Goal: Find specific page/section: Find specific page/section

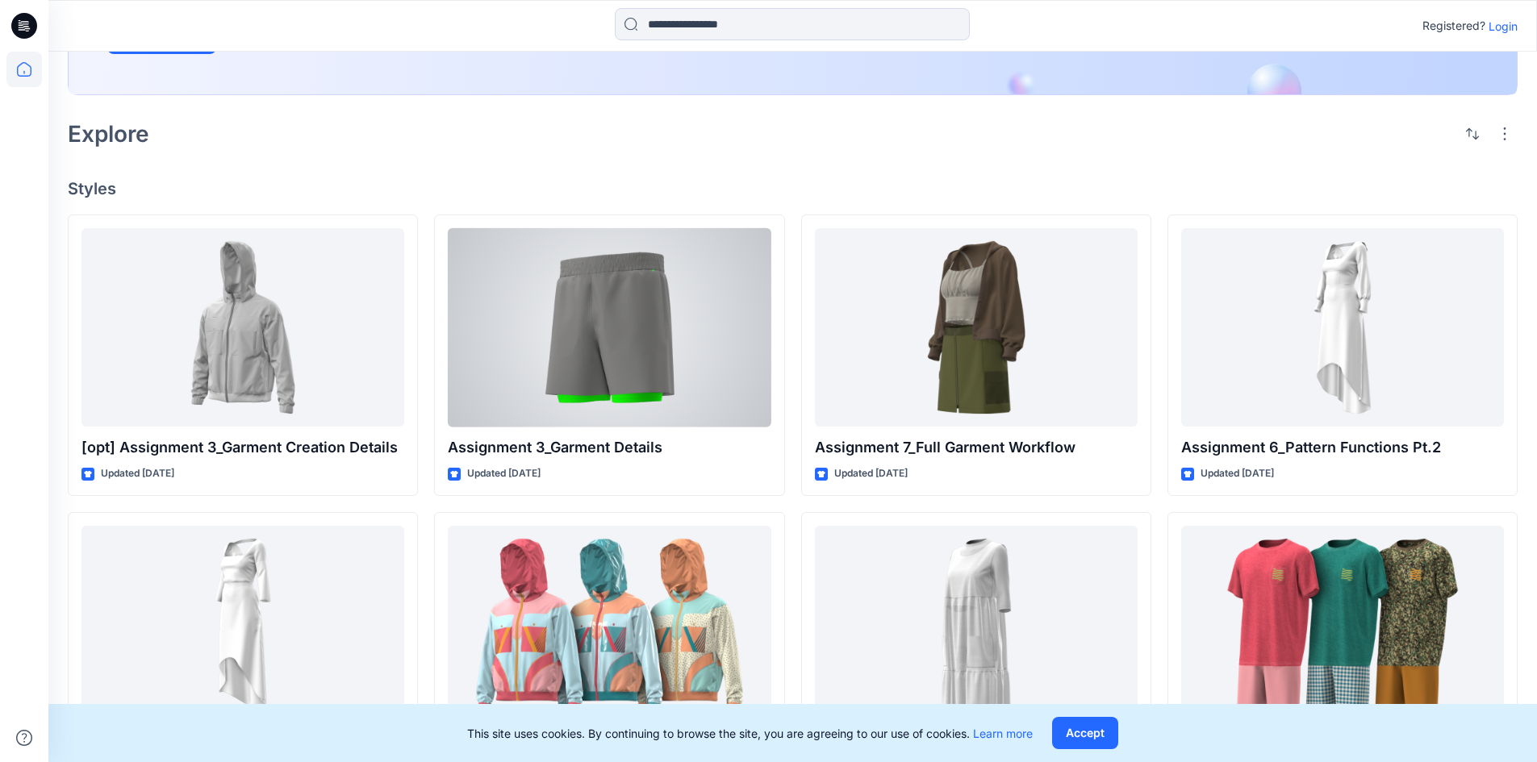
scroll to position [339, 0]
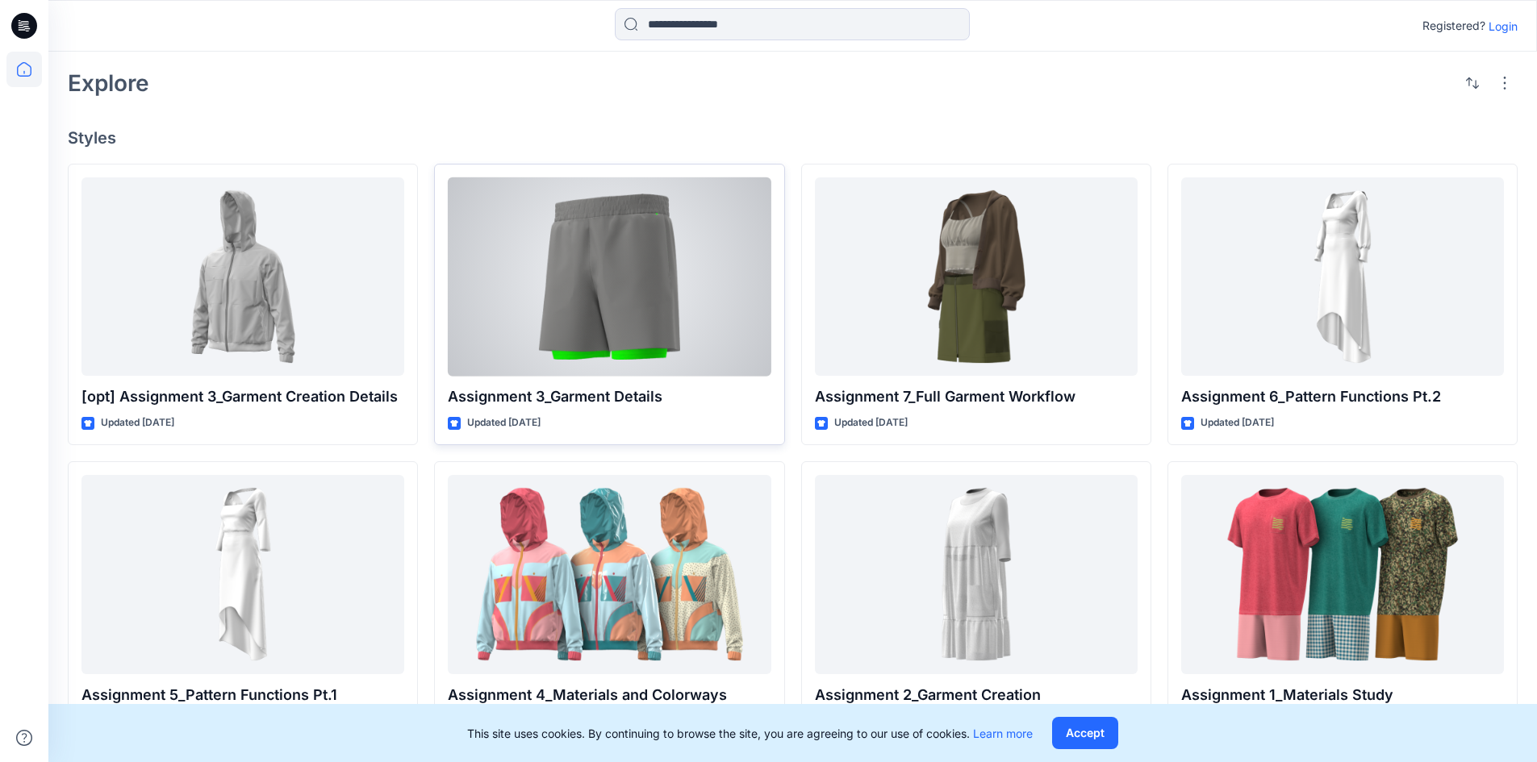
click at [628, 315] on div at bounding box center [609, 276] width 323 height 199
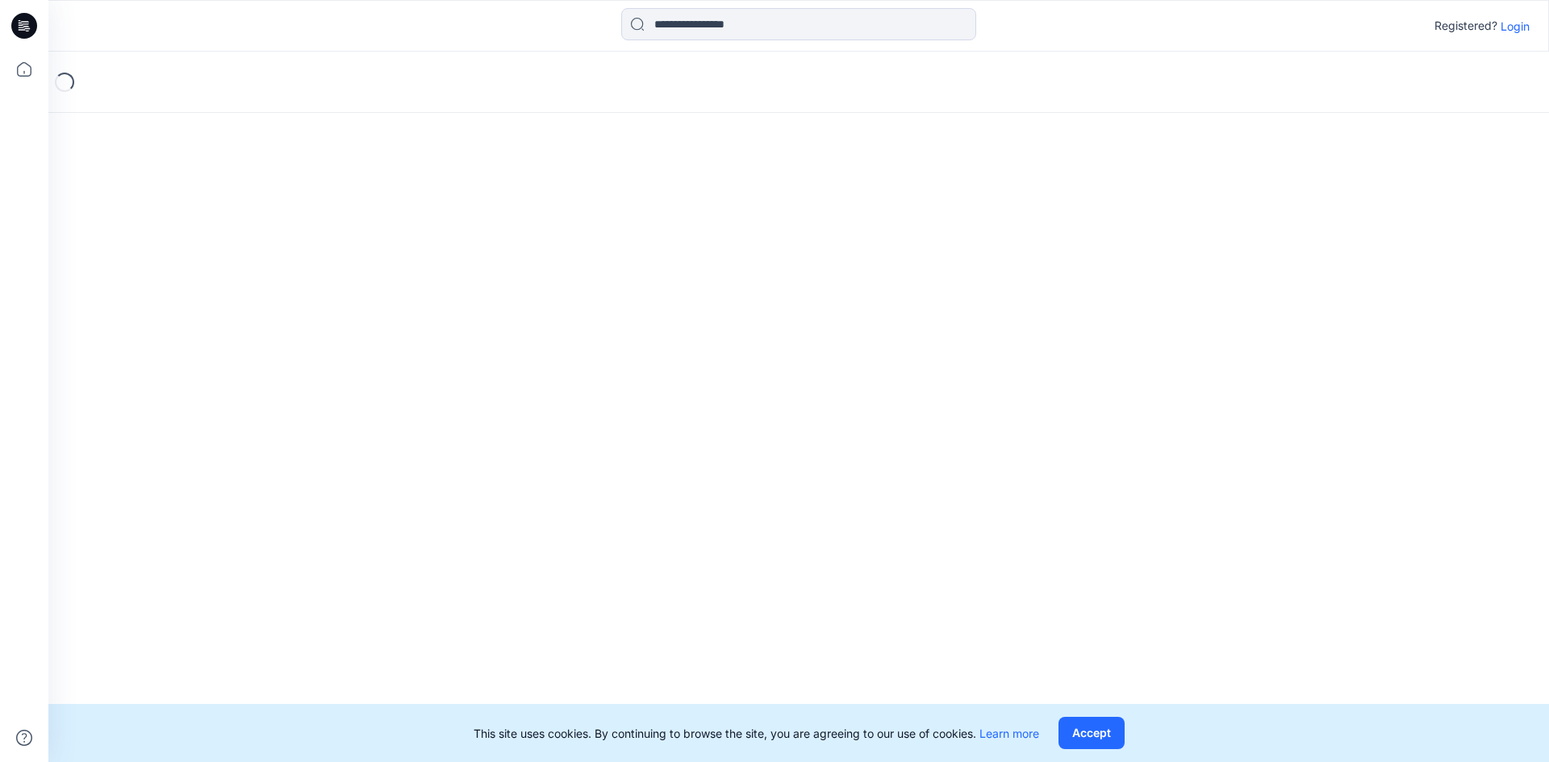
click at [25, 38] on icon at bounding box center [24, 26] width 26 height 26
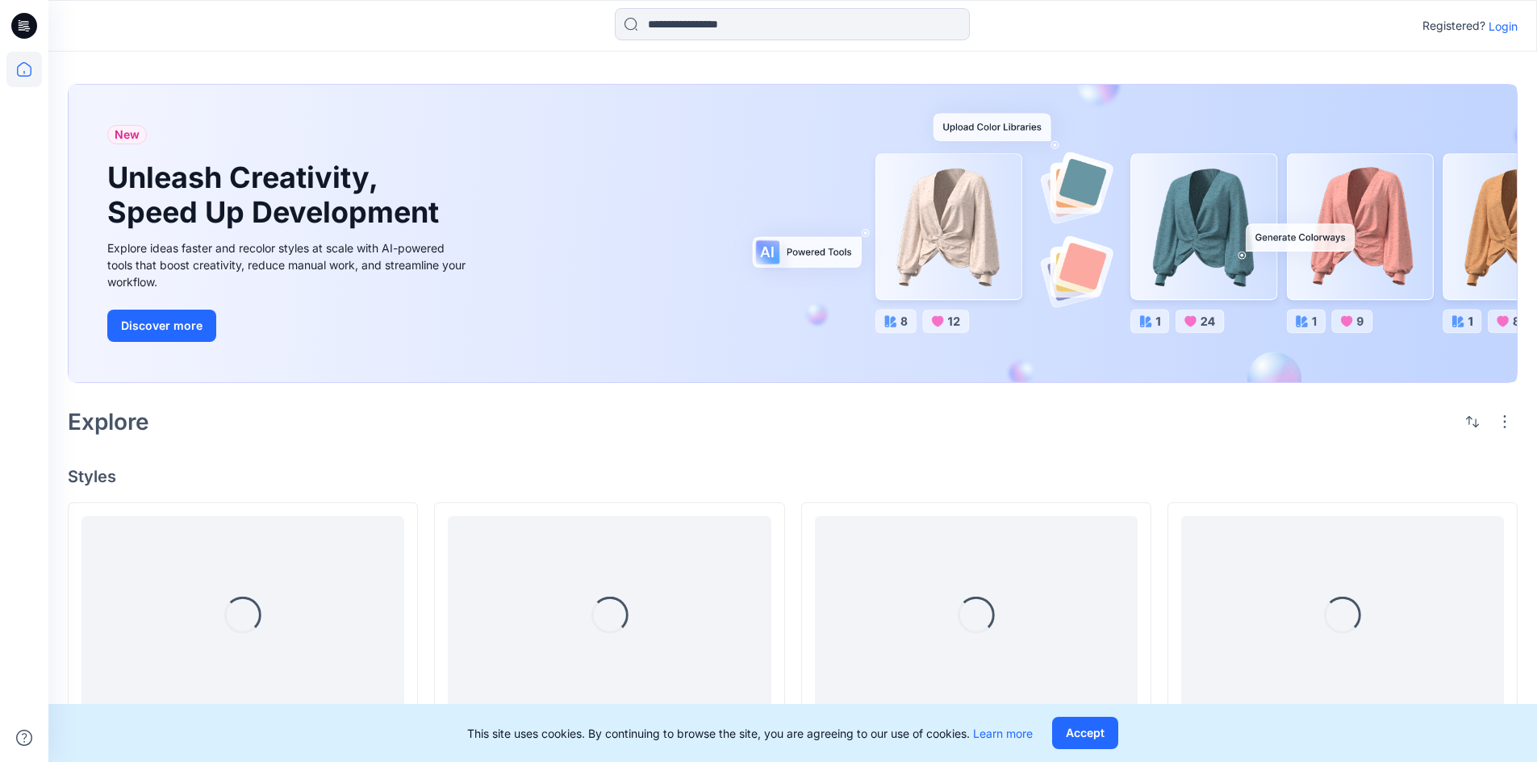
click at [25, 38] on icon at bounding box center [24, 26] width 26 height 26
